Goal: Information Seeking & Learning: Learn about a topic

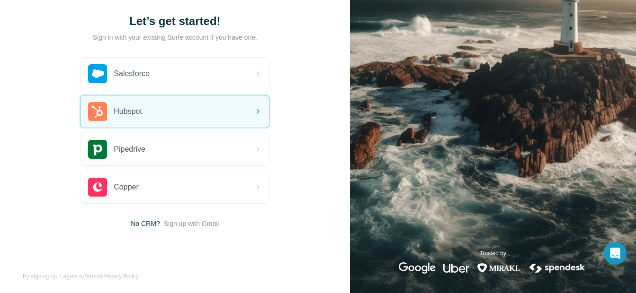
scroll to position [58, 0]
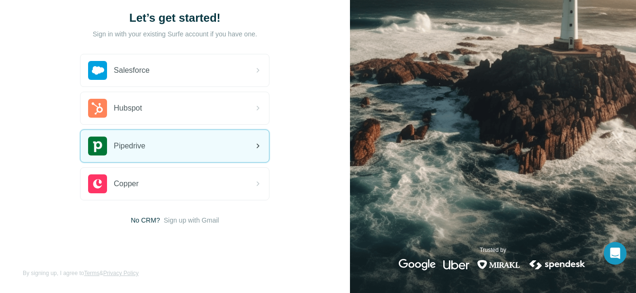
click at [190, 150] on div "Pipedrive" at bounding box center [174, 146] width 188 height 32
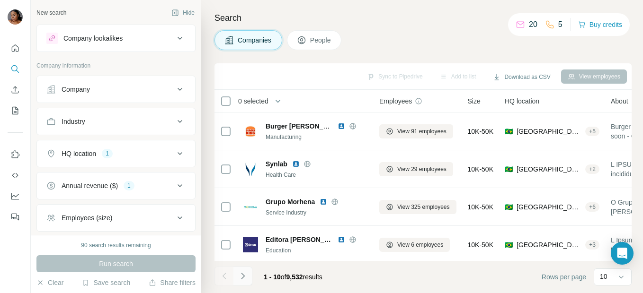
click at [247, 274] on icon "Navigate to next page" at bounding box center [242, 276] width 9 height 9
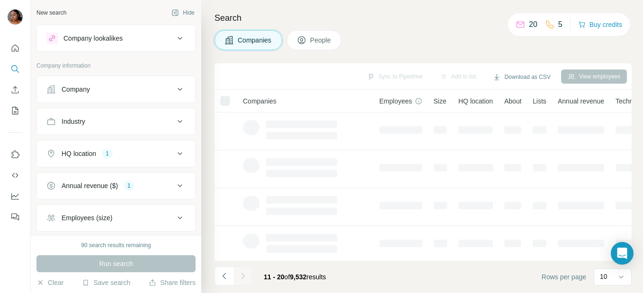
click at [247, 274] on div at bounding box center [242, 276] width 19 height 19
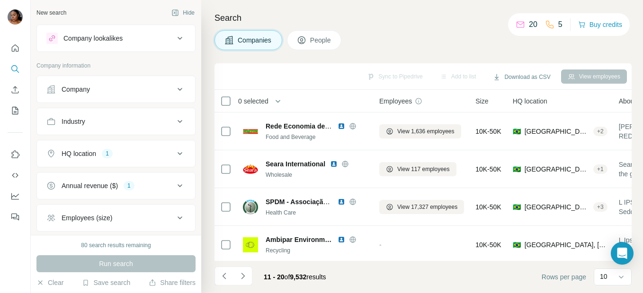
click at [612, 273] on div "10" at bounding box center [612, 276] width 24 height 9
click at [609, 204] on p "60" at bounding box center [605, 204] width 8 height 9
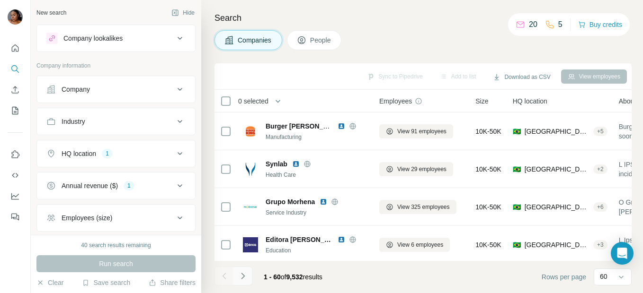
click at [240, 280] on icon "Navigate to next page" at bounding box center [242, 276] width 9 height 9
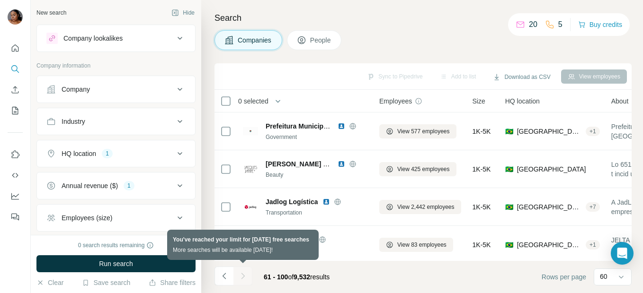
click at [240, 280] on div at bounding box center [242, 276] width 19 height 19
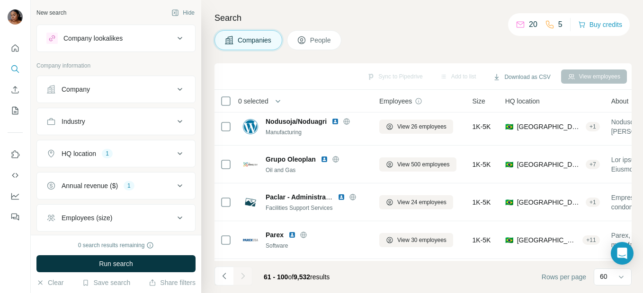
scroll to position [284, 0]
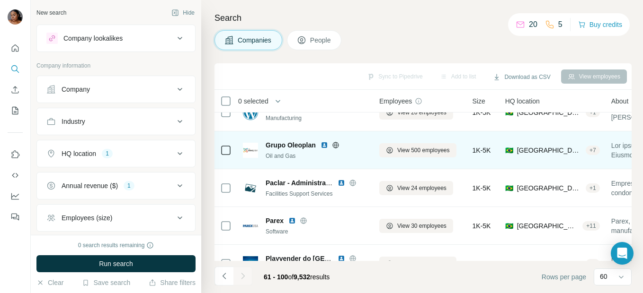
click at [322, 143] on img at bounding box center [324, 145] width 8 height 8
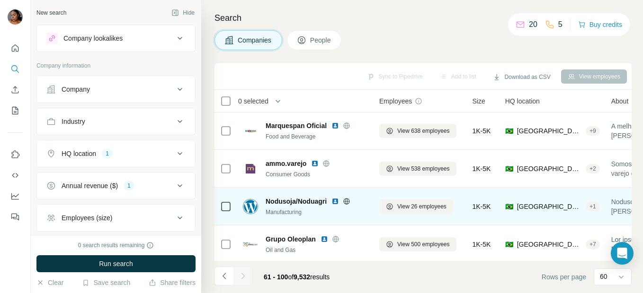
scroll to position [189, 0]
click at [336, 202] on img at bounding box center [335, 202] width 8 height 8
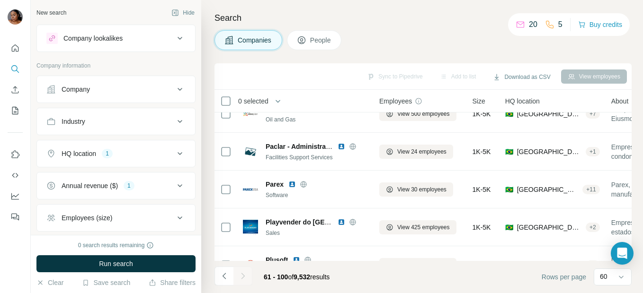
scroll to position [331, 0]
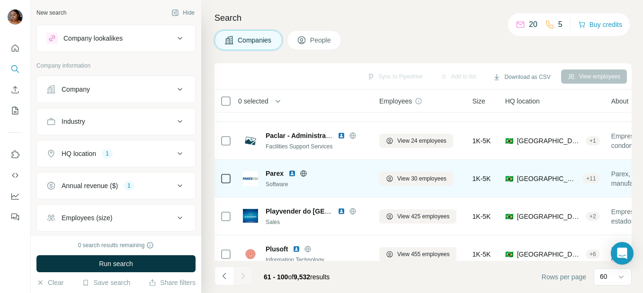
click at [290, 173] on img at bounding box center [292, 174] width 8 height 8
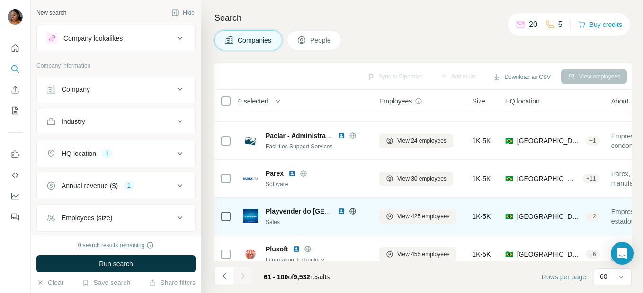
scroll to position [379, 0]
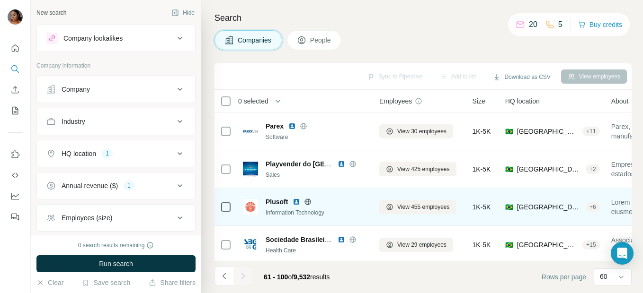
click at [298, 201] on img at bounding box center [296, 202] width 8 height 8
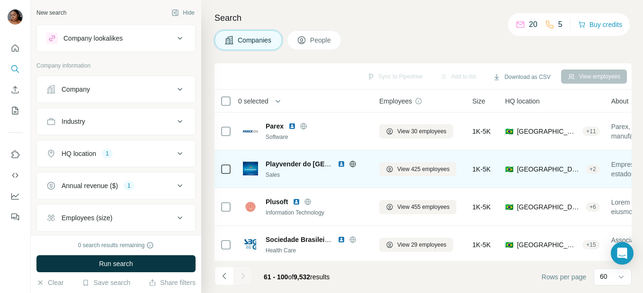
click at [338, 163] on img at bounding box center [341, 164] width 8 height 8
click at [343, 166] on img at bounding box center [341, 164] width 8 height 8
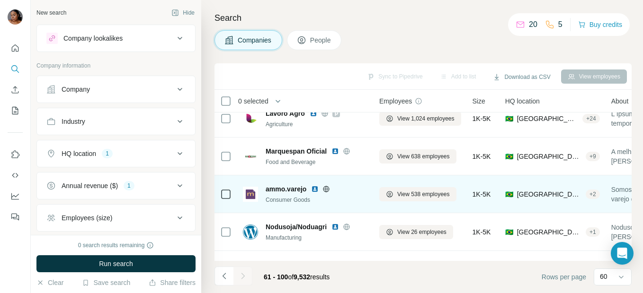
scroll to position [142, 0]
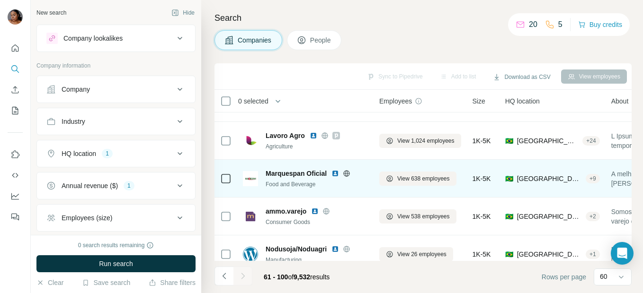
click at [337, 175] on img at bounding box center [335, 174] width 8 height 8
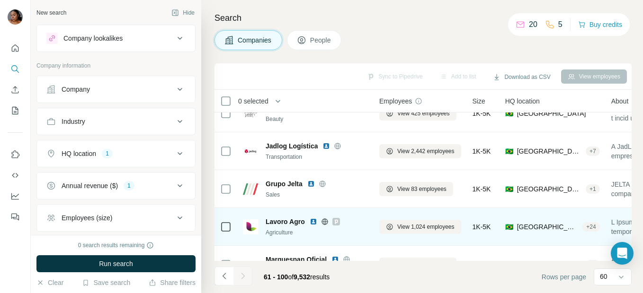
scroll to position [47, 0]
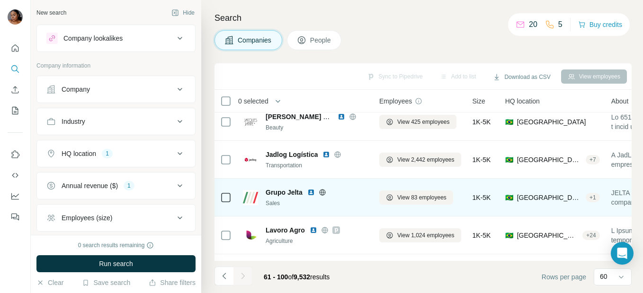
click at [308, 192] on img at bounding box center [311, 193] width 8 height 8
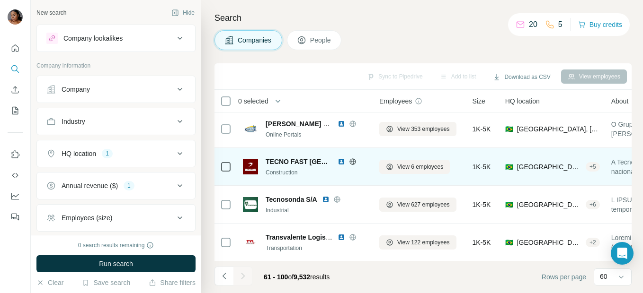
scroll to position [662, 0]
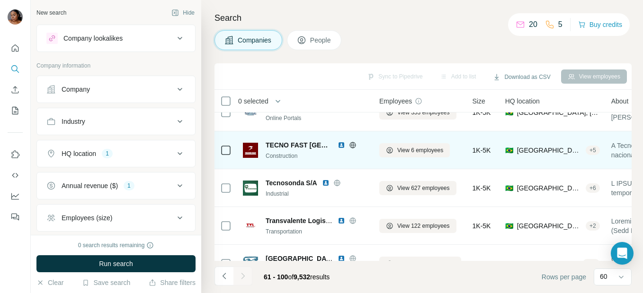
click at [337, 147] on img at bounding box center [341, 145] width 8 height 8
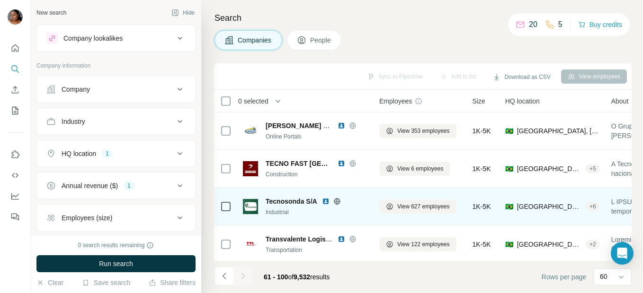
scroll to position [710, 0]
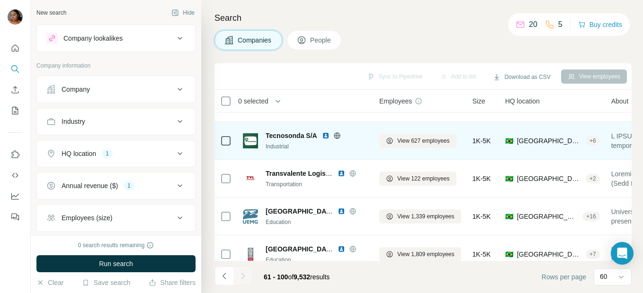
click at [325, 136] on img at bounding box center [326, 136] width 8 height 8
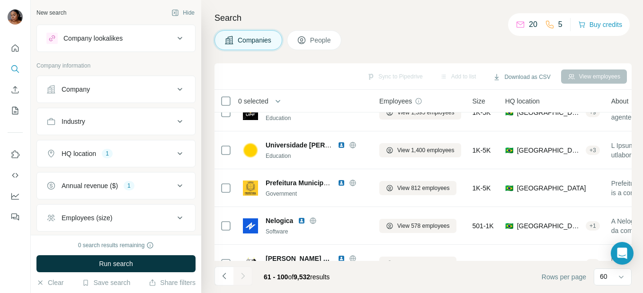
scroll to position [1278, 0]
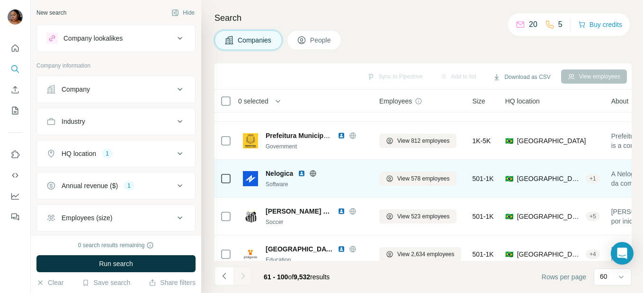
click at [302, 173] on img at bounding box center [302, 174] width 8 height 8
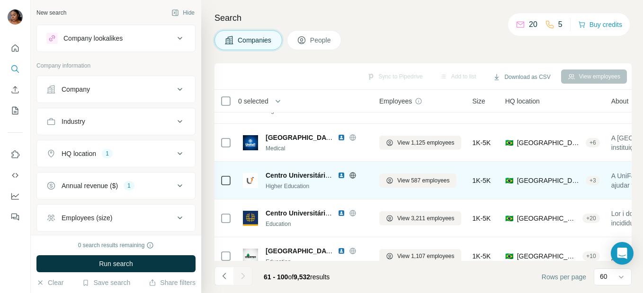
scroll to position [850, 0]
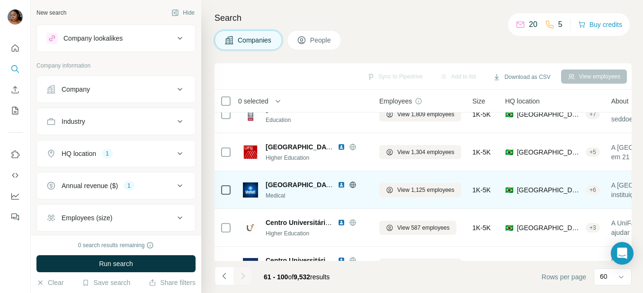
click at [343, 184] on img at bounding box center [341, 185] width 8 height 8
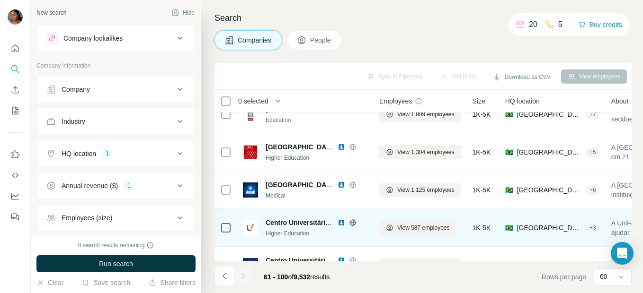
click at [339, 224] on img at bounding box center [341, 223] width 8 height 8
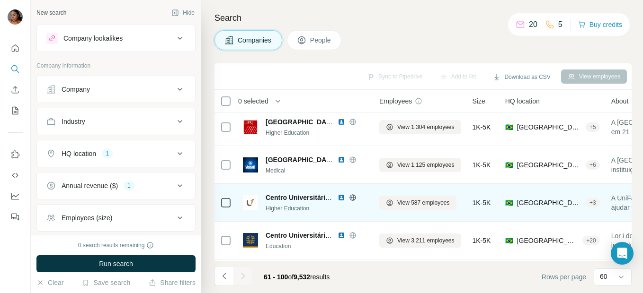
scroll to position [897, 0]
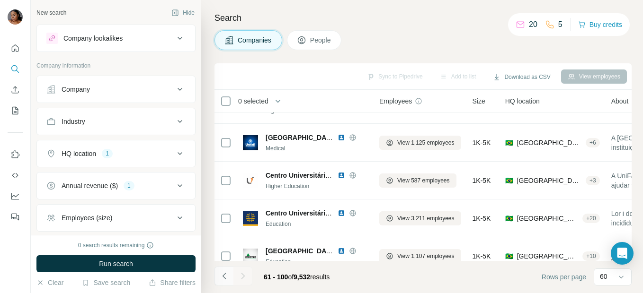
click at [222, 277] on icon "Navigate to previous page" at bounding box center [224, 276] width 9 height 9
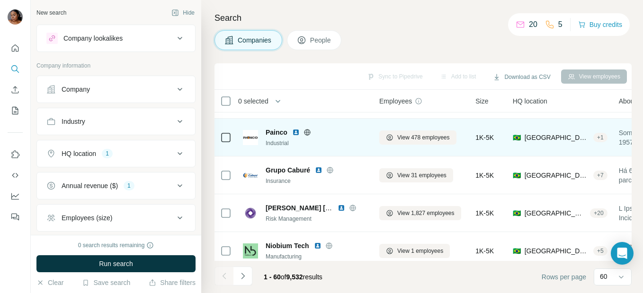
scroll to position [1039, 0]
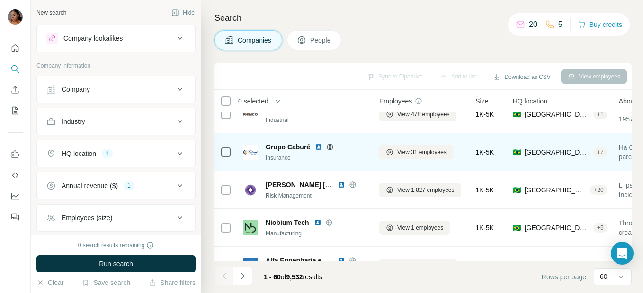
click at [321, 146] on img at bounding box center [319, 147] width 8 height 8
